Goal: Task Accomplishment & Management: Manage account settings

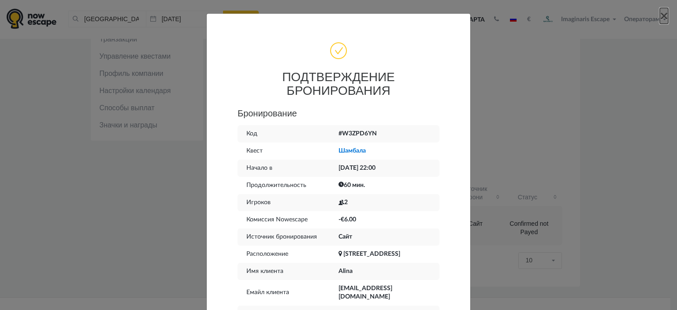
click at [662, 13] on span "×" at bounding box center [664, 16] width 8 height 16
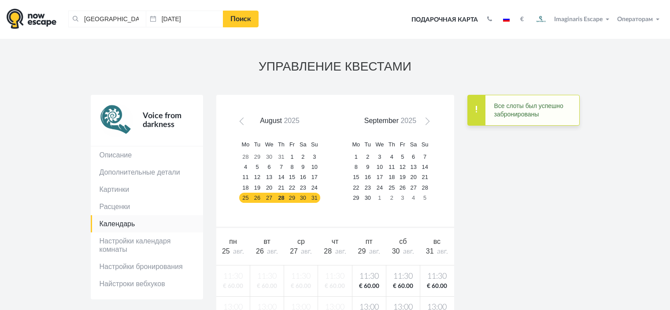
scroll to position [220, 0]
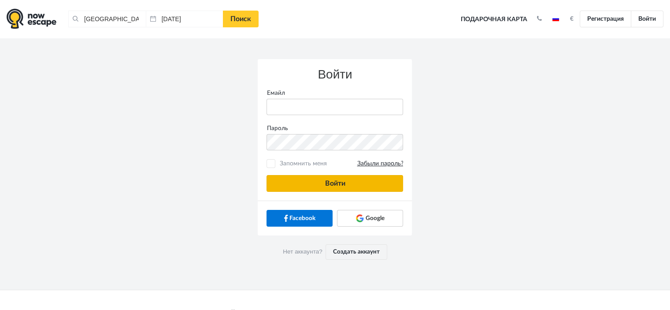
type input "anatoly@imaginaris.ee"
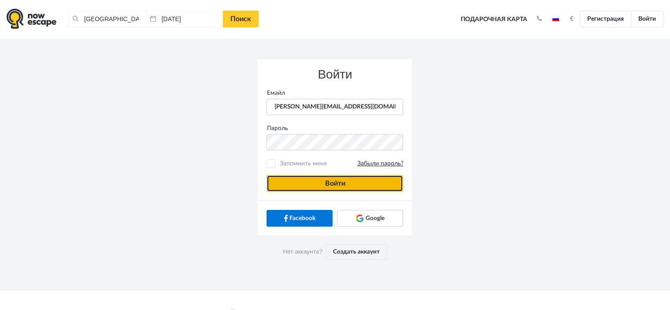
click at [331, 181] on button "Войти" at bounding box center [335, 183] width 137 height 17
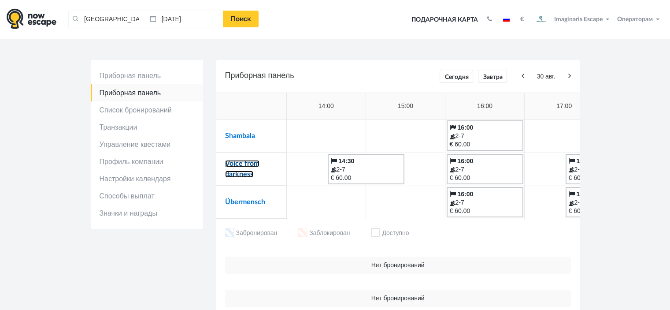
click at [242, 160] on link "Voice from darkness" at bounding box center [242, 169] width 34 height 18
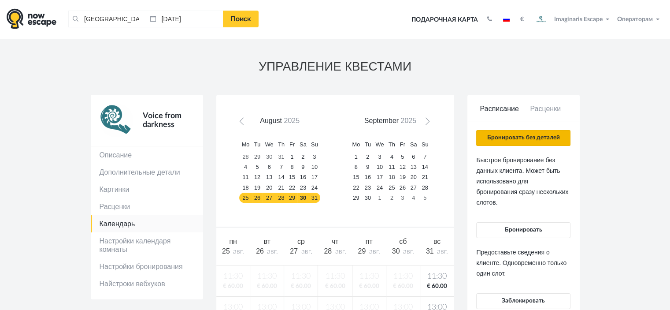
drag, startPoint x: 488, startPoint y: 148, endPoint x: 500, endPoint y: 144, distance: 12.8
click at [489, 147] on div "Бронировать без деталей Быстрое бронирование без данных клиента. Может быть исп…" at bounding box center [523, 260] width 94 height 260
click at [503, 142] on button "Бронировать без деталей" at bounding box center [523, 138] width 94 height 16
